Goal: Navigation & Orientation: Find specific page/section

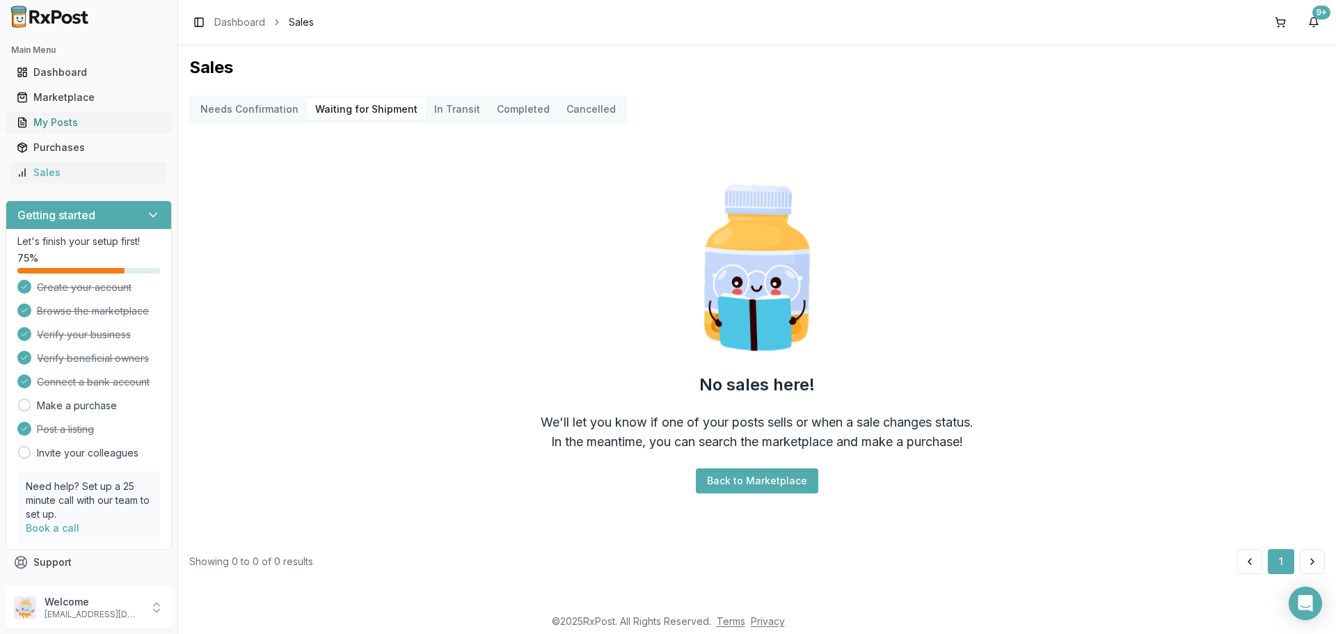
click at [118, 114] on link "My Posts" at bounding box center [88, 122] width 155 height 25
